Goal: Task Accomplishment & Management: Manage account settings

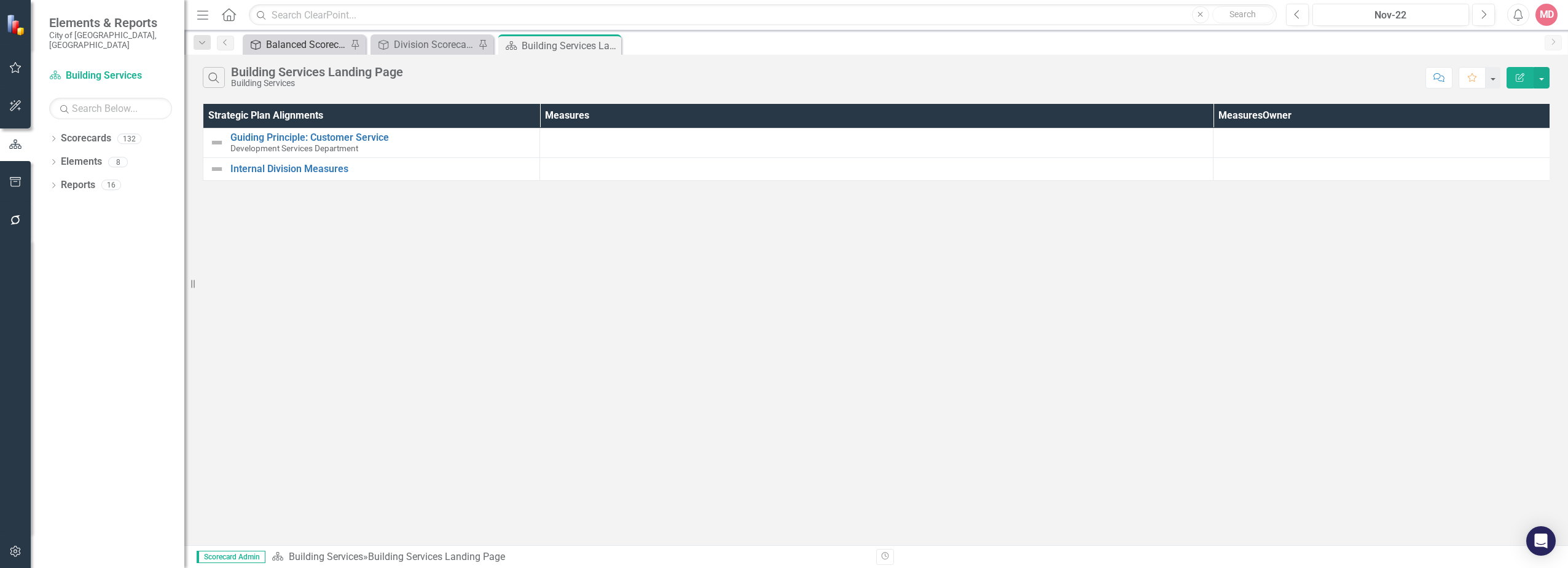
click at [305, 52] on div "Balanced Scorecard" at bounding box center [306, 44] width 81 height 15
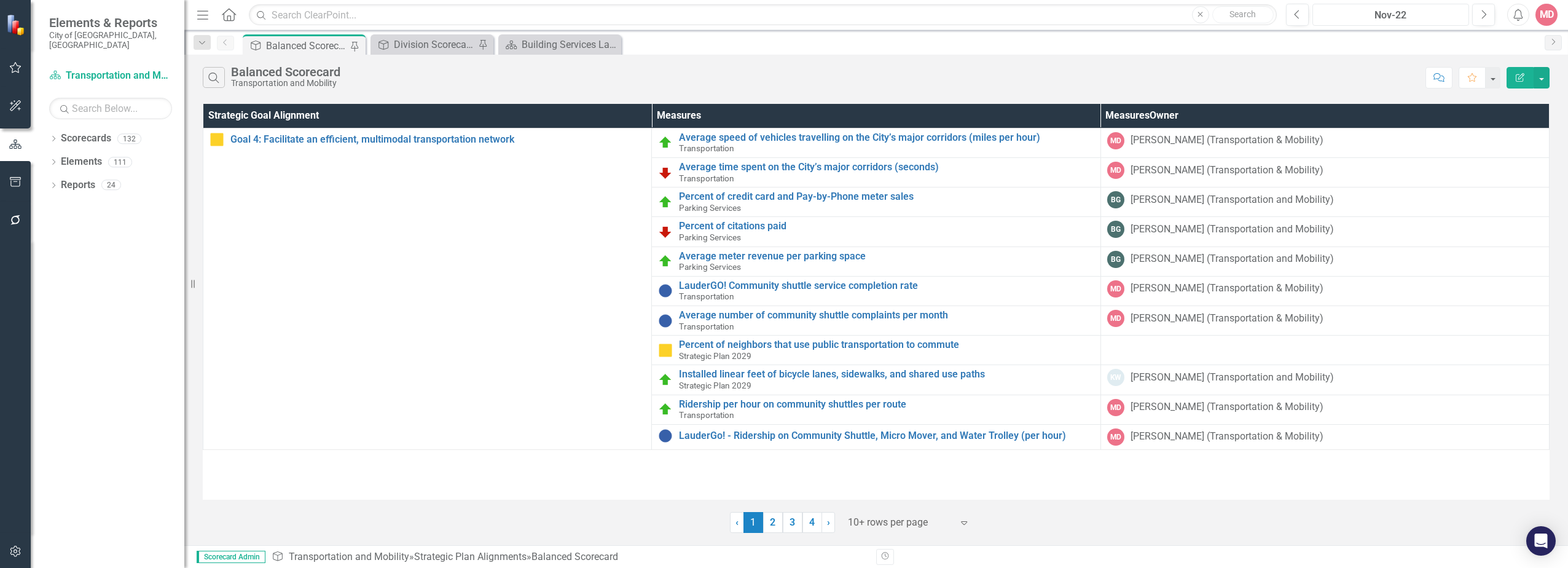
click at [1386, 15] on div "Nov-22" at bounding box center [1391, 15] width 148 height 15
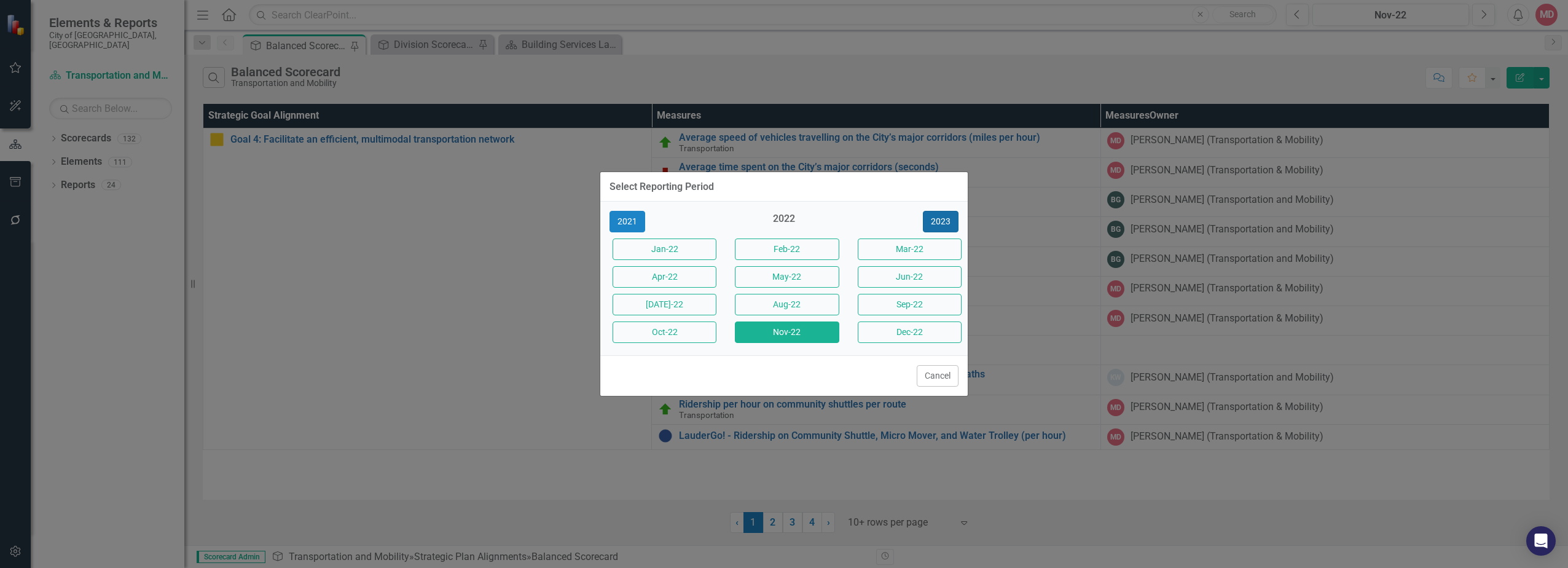
click at [947, 220] on button "2023" at bounding box center [941, 221] width 36 height 22
click at [947, 220] on button "2024" at bounding box center [941, 221] width 36 height 22
click at [851, 308] on div "Sep-25" at bounding box center [906, 305] width 122 height 28
click at [816, 308] on button "Aug-25" at bounding box center [787, 304] width 104 height 22
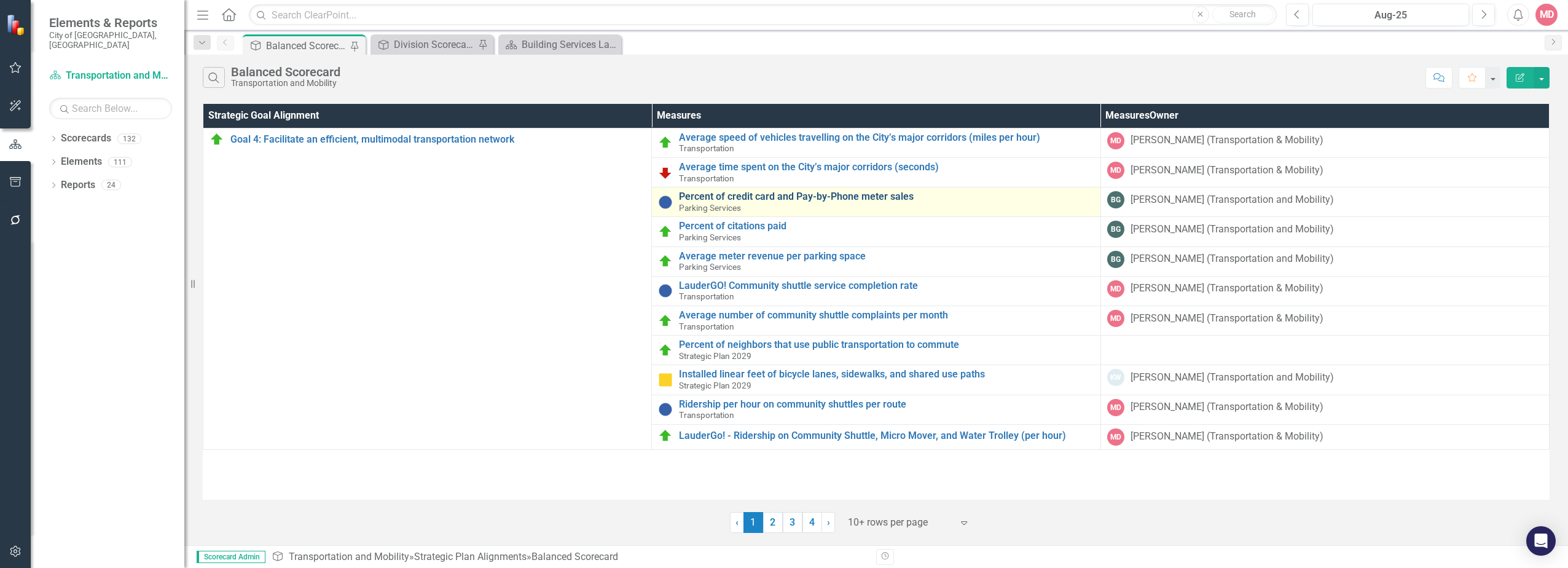
click at [764, 196] on link "Percent of credit card and Pay-by-Phone meter sales" at bounding box center [887, 197] width 415 height 11
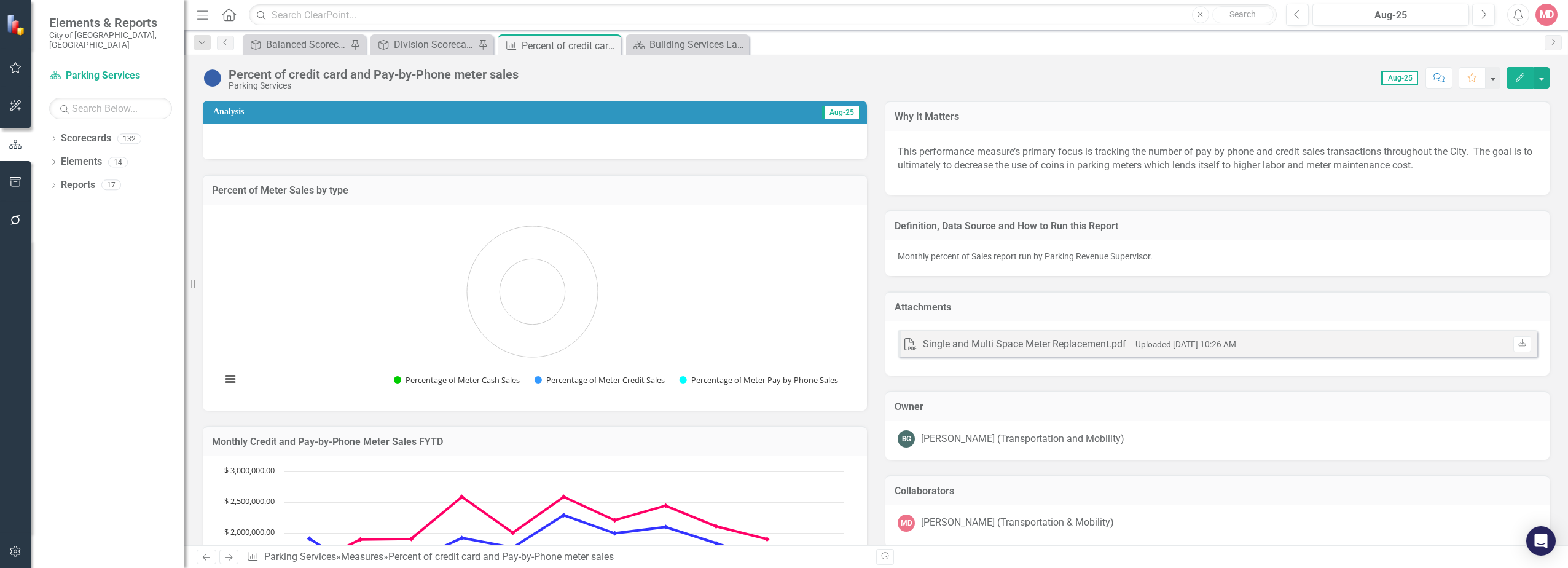
click at [1513, 80] on button "Edit" at bounding box center [1519, 78] width 27 height 22
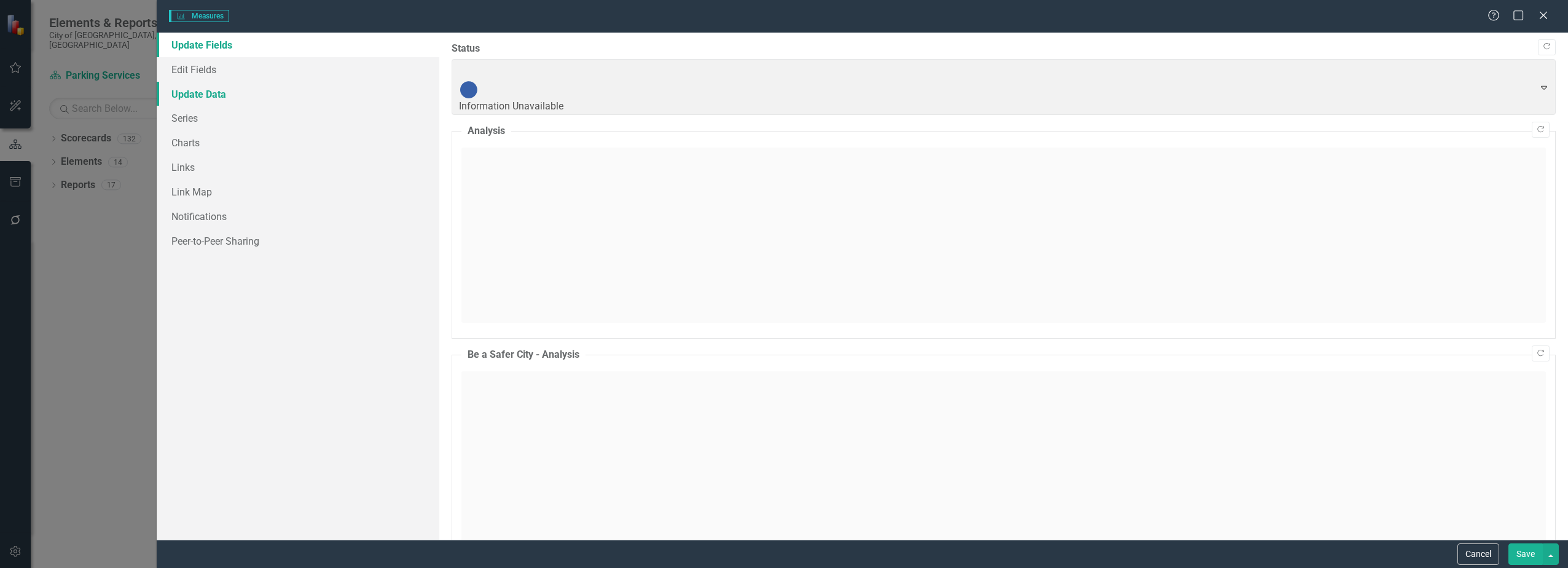
click at [283, 104] on link "Update Data" at bounding box center [297, 94] width 282 height 24
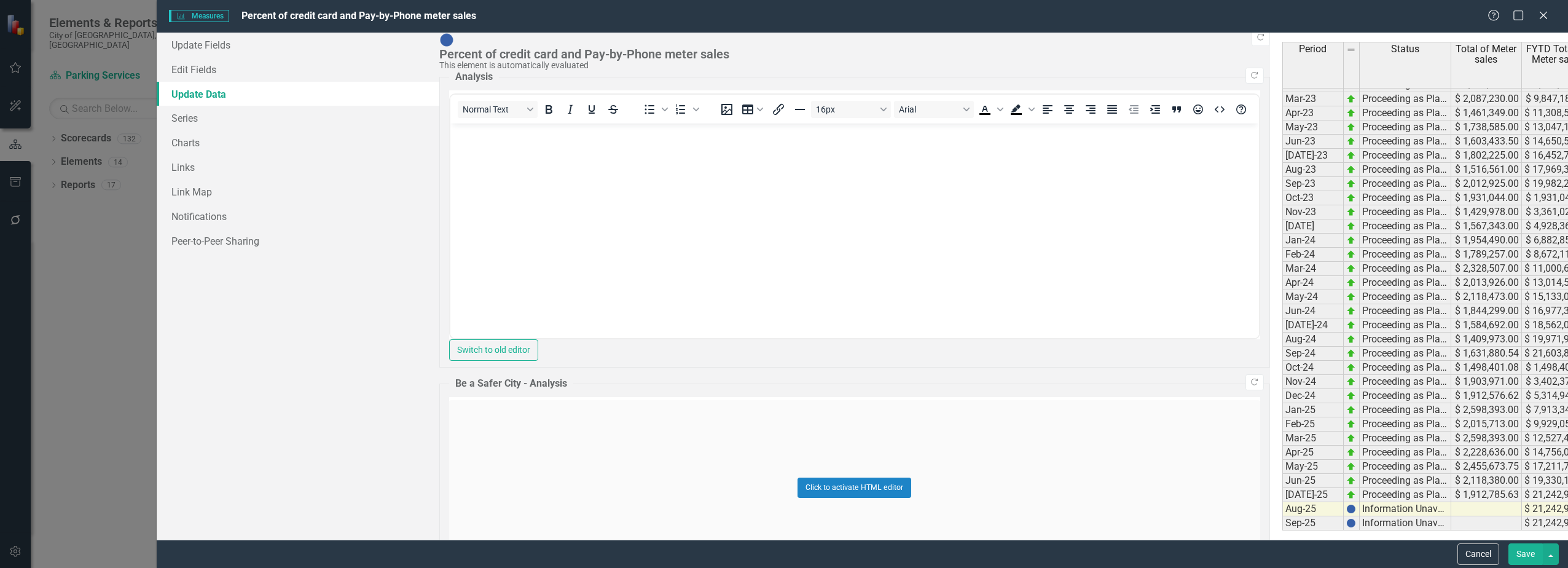
type textarea "323524"
click at [1523, 557] on button "Save" at bounding box center [1525, 553] width 34 height 22
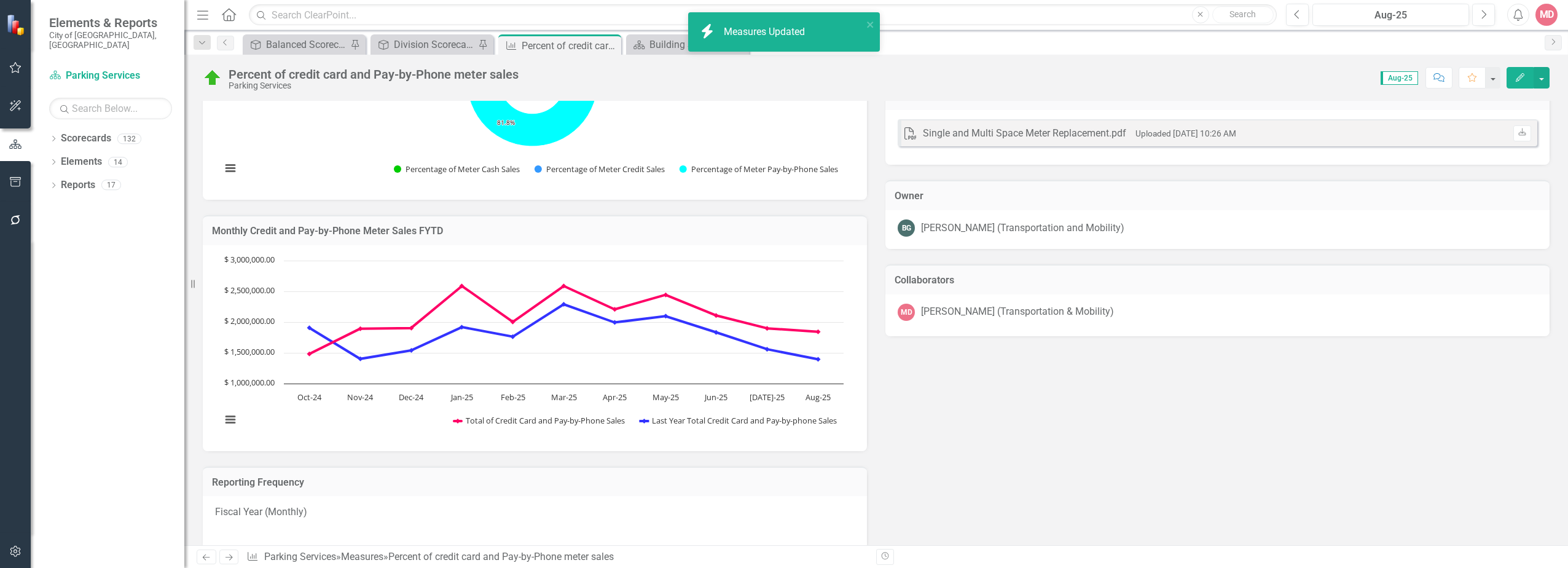
scroll to position [307, 0]
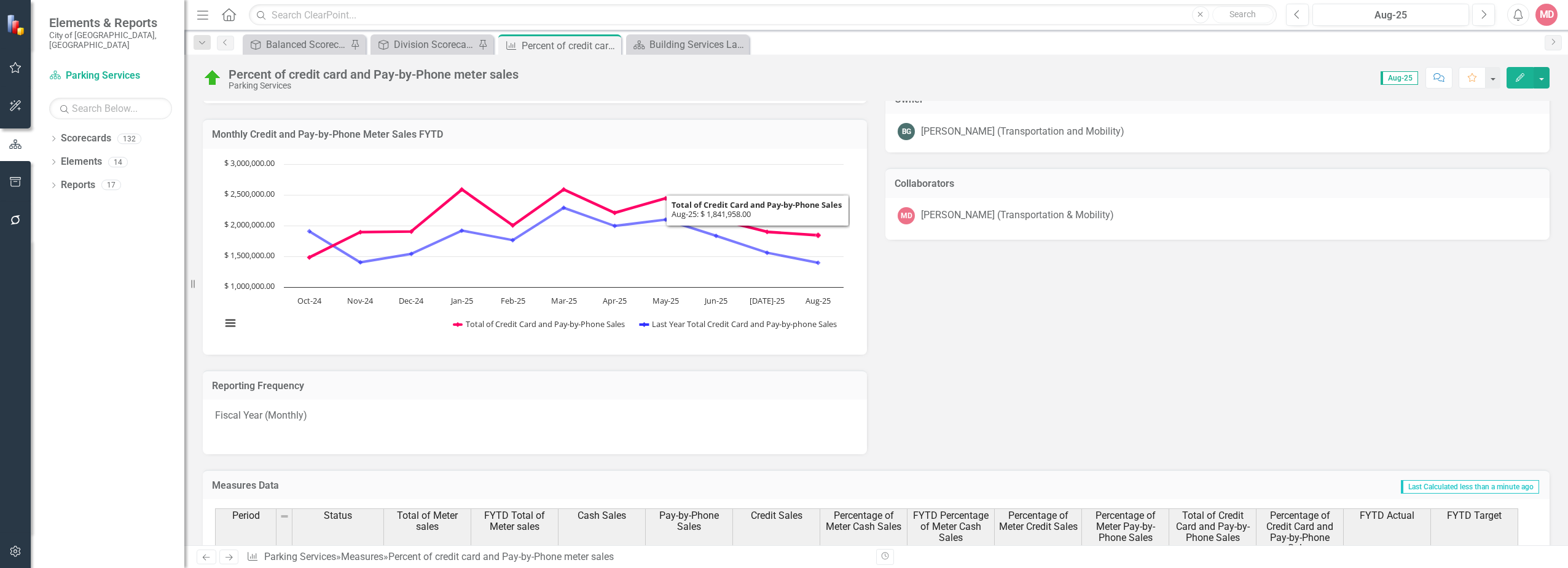
click at [1086, 306] on div "Analysis Aug-25 Percent of Meter Sales by type Chart Pie chart with 3 slices. P…" at bounding box center [876, 116] width 1365 height 676
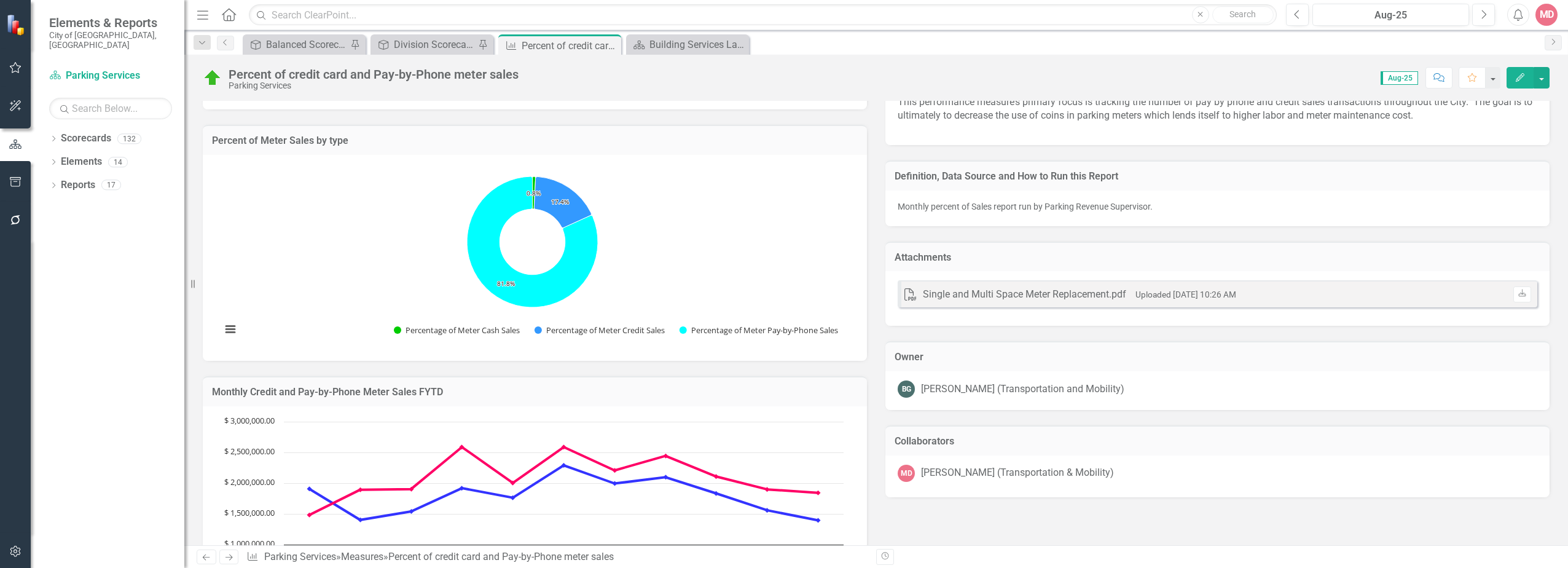
scroll to position [0, 0]
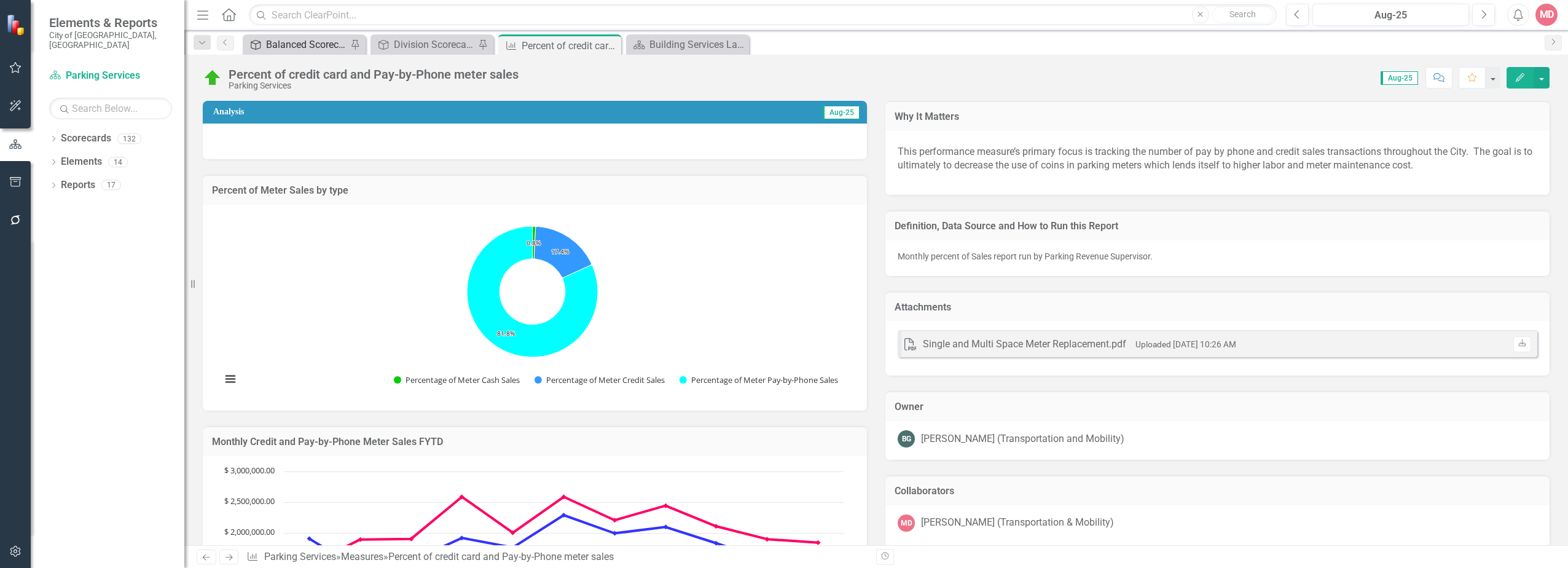
click at [320, 45] on div "Balanced Scorecard" at bounding box center [306, 44] width 81 height 15
